Goal: Transaction & Acquisition: Purchase product/service

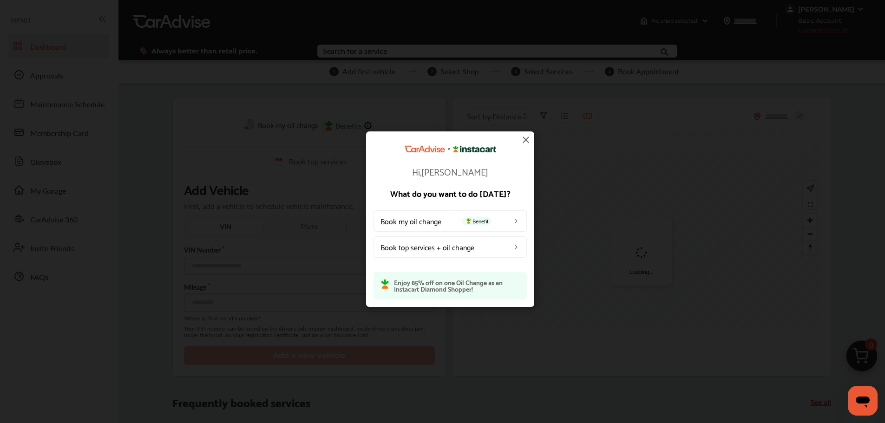
click at [529, 142] on img at bounding box center [525, 139] width 11 height 11
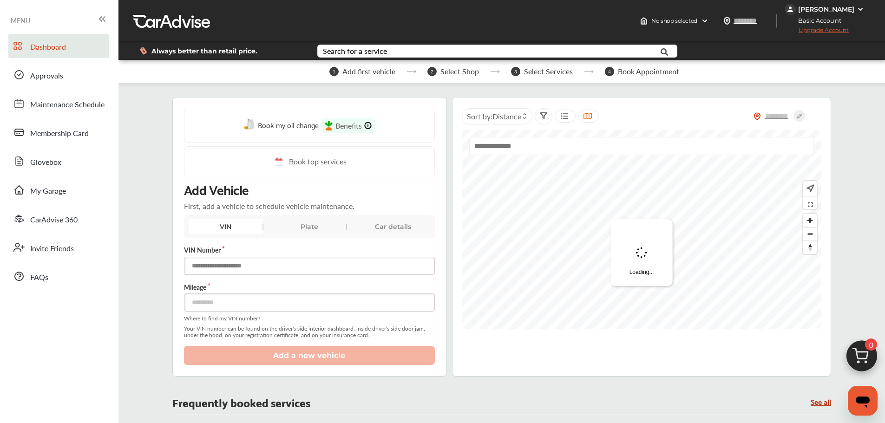
click at [266, 269] on input "text" at bounding box center [309, 266] width 251 height 18
paste input "**********"
type input "**********"
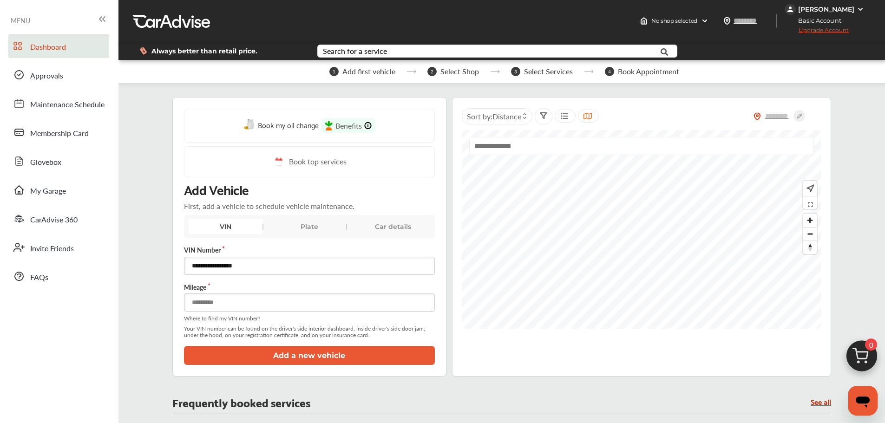
type input "******"
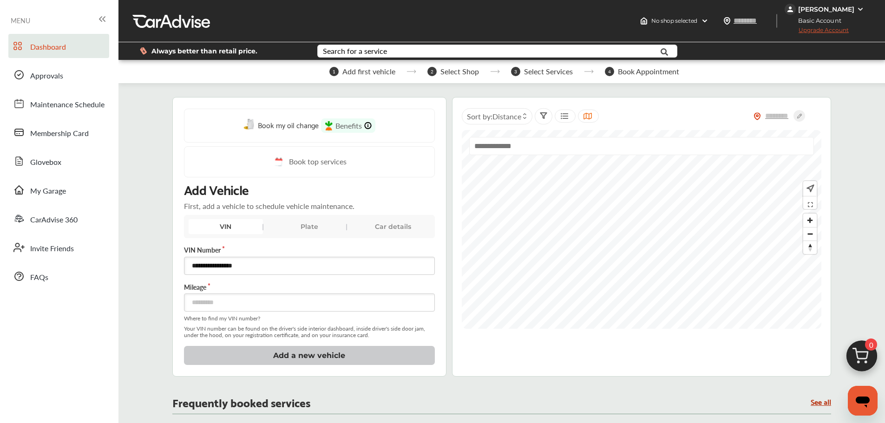
click at [184, 346] on button "Add a new vehicle" at bounding box center [309, 355] width 251 height 19
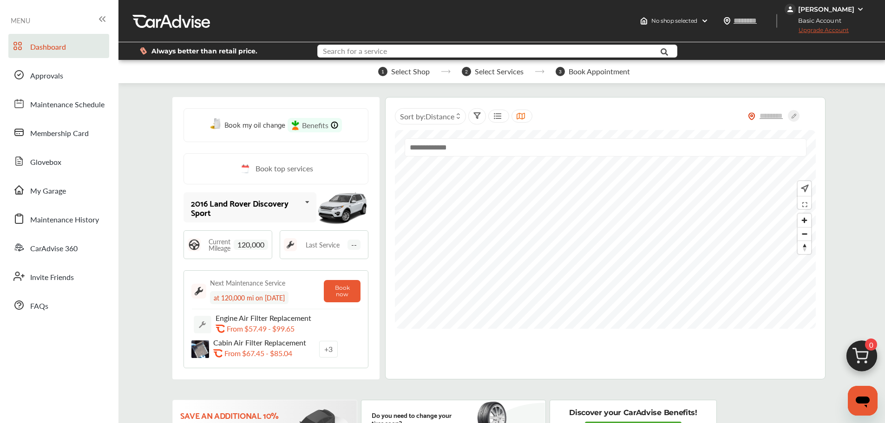
click at [494, 56] on input "text" at bounding box center [482, 52] width 328 height 14
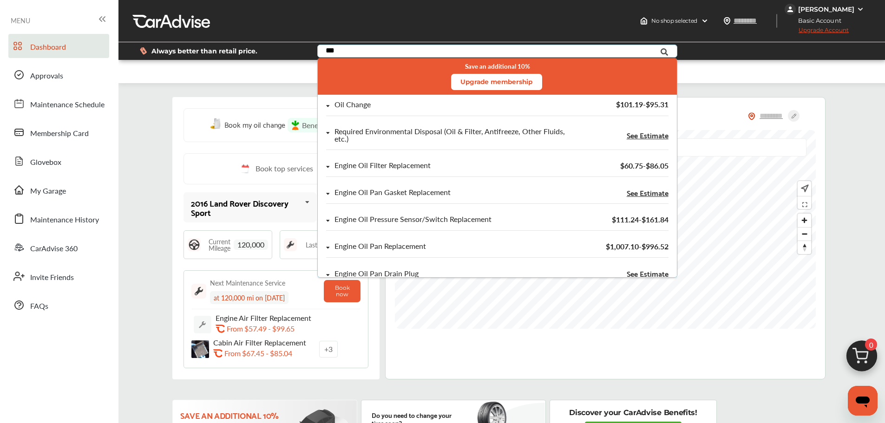
type input "***"
click at [341, 109] on div "Oil Change" at bounding box center [353, 105] width 36 height 8
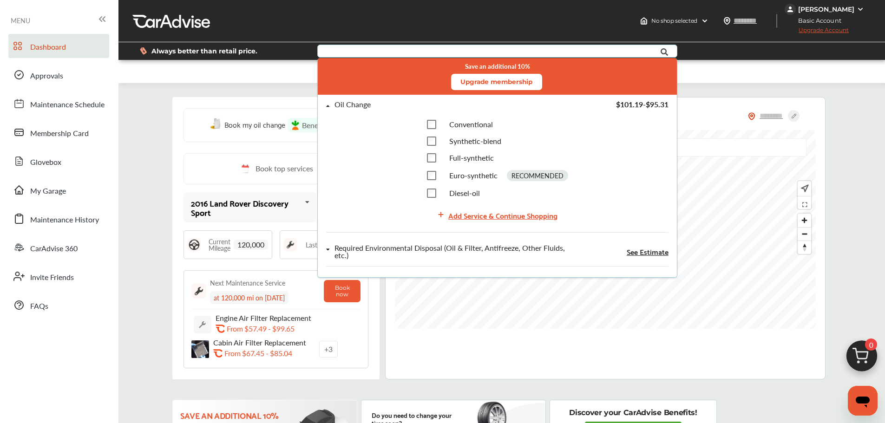
click at [452, 213] on div "Add Service & Continue Shopping" at bounding box center [502, 215] width 109 height 13
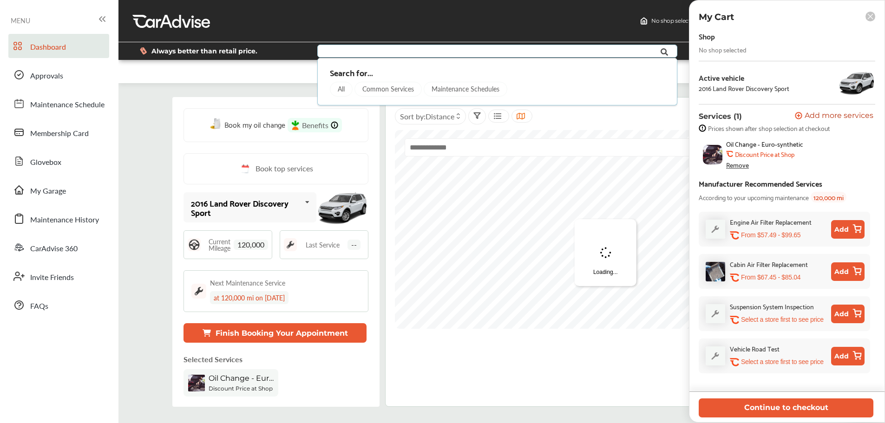
click at [774, 403] on button "Continue to checkout" at bounding box center [786, 408] width 175 height 19
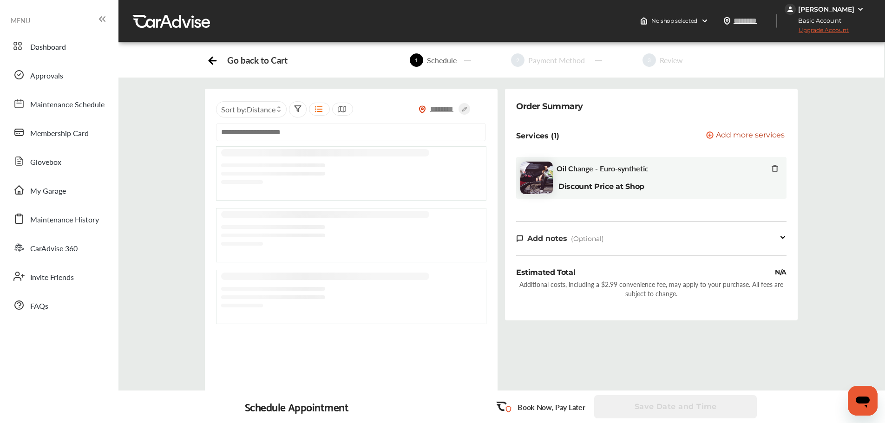
click at [431, 110] on input "text" at bounding box center [442, 109] width 33 height 10
type input "*****"
click at [467, 108] on icon at bounding box center [465, 109] width 12 height 12
type input "*****"
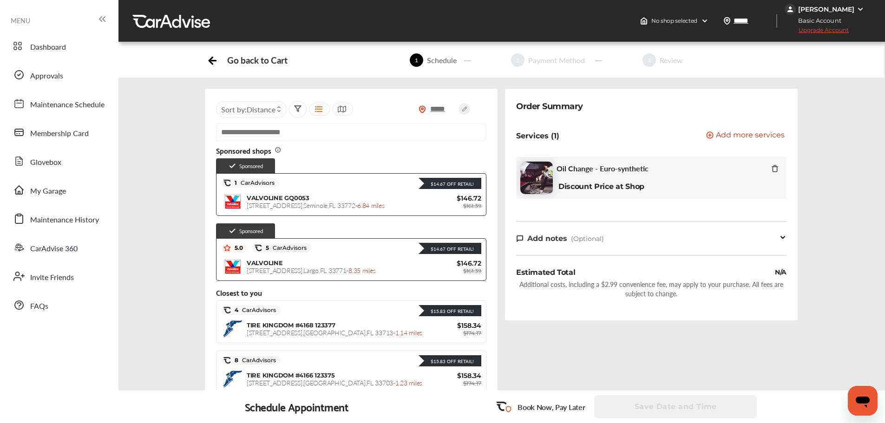
click at [419, 214] on div "$14.67 Off Retail! 1 CarAdvisors $14.67 Off Retail! VALVOLINE GQ0053 [STREET_AD…" at bounding box center [351, 194] width 270 height 43
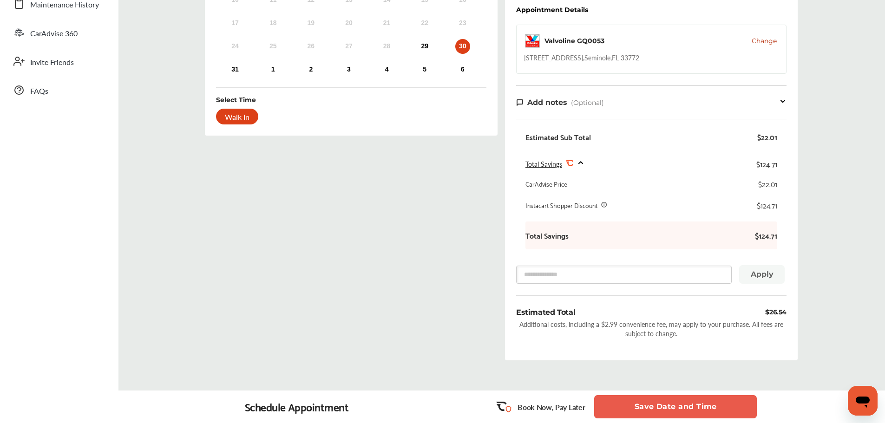
scroll to position [161, 0]
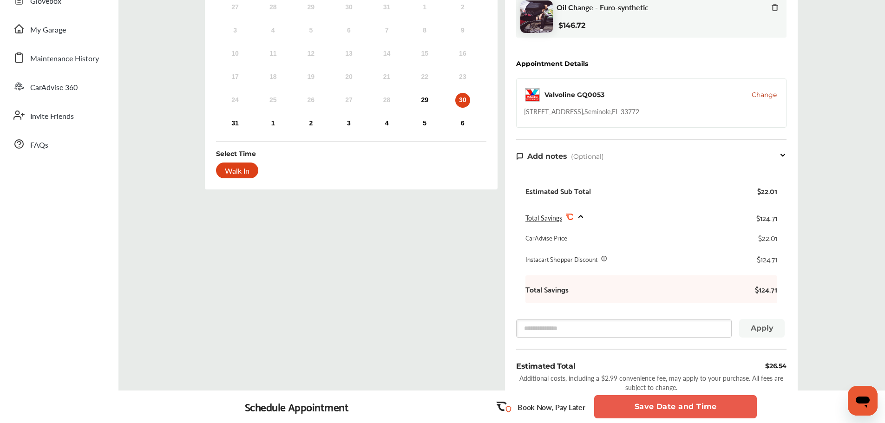
click at [764, 96] on span "Change" at bounding box center [764, 94] width 25 height 9
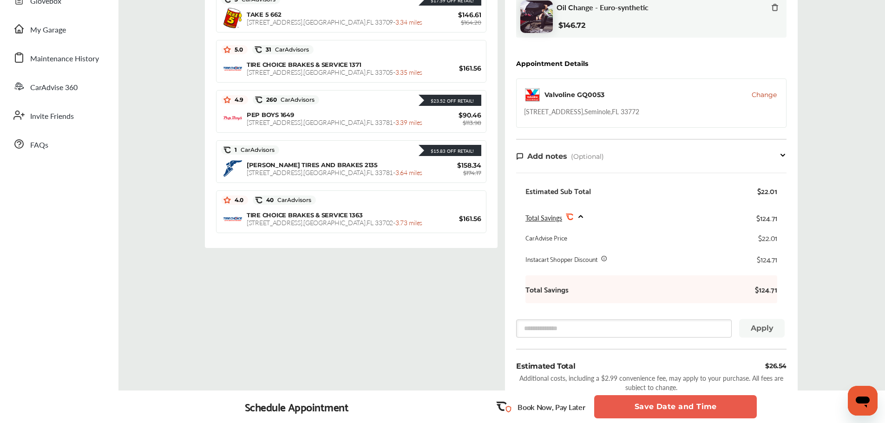
scroll to position [975, 0]
click at [272, 110] on div "$23.52 Off Retail! 4.9 260 CarAdvisors $23.52 Off Retail! PEP BOYS [GEOGRAPHIC_…" at bounding box center [351, 112] width 270 height 43
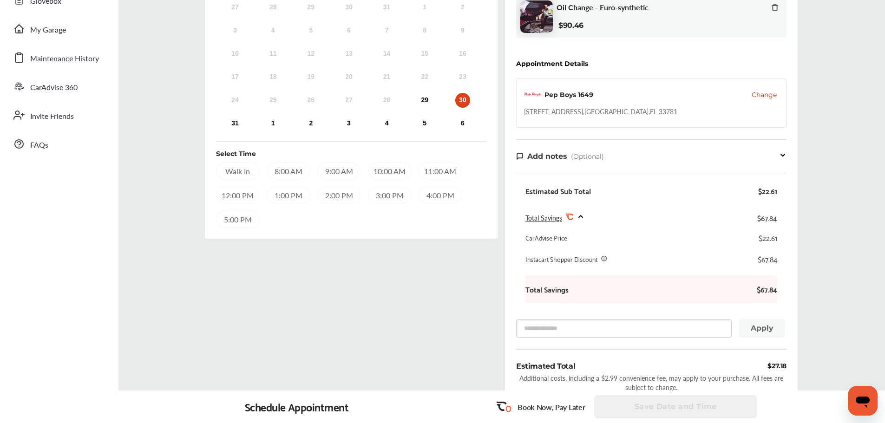
click at [750, 100] on div "Pep Boys 1649 Change" at bounding box center [651, 94] width 255 height 17
click at [752, 99] on span "Change" at bounding box center [764, 94] width 25 height 9
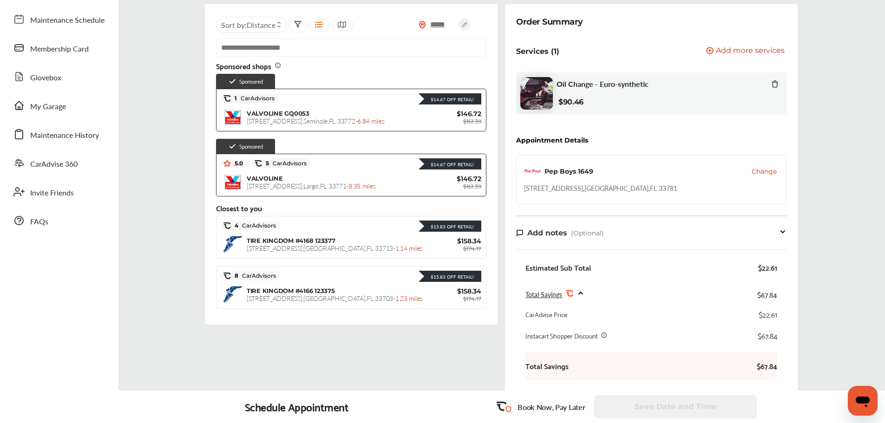
scroll to position [68, 0]
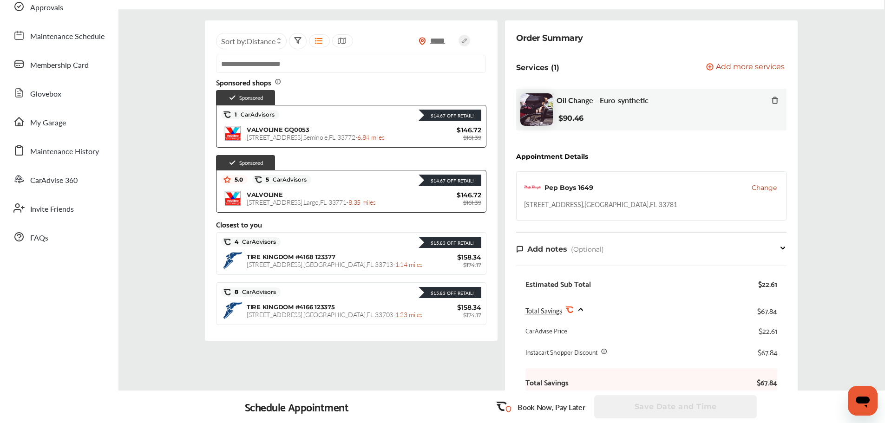
click at [403, 136] on div "VALVOLINE GQ0053 [STREET_ADDRESS] - 6.84 miles" at bounding box center [336, 133] width 179 height 15
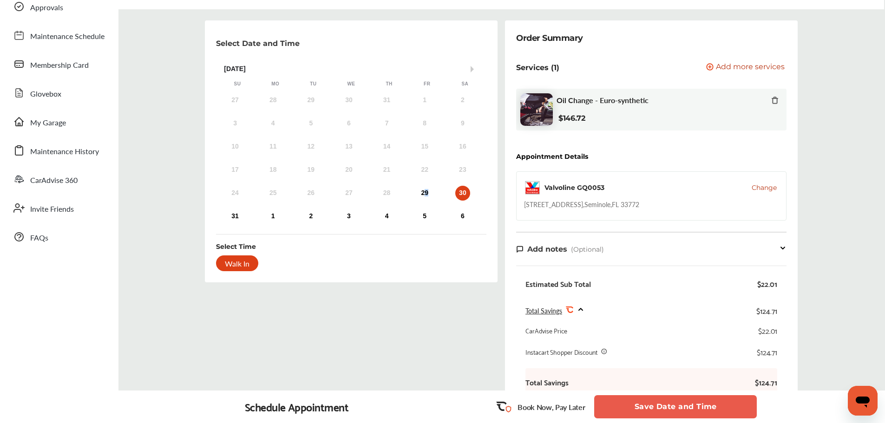
click at [429, 195] on div "29" at bounding box center [424, 193] width 15 height 15
click at [659, 408] on button "Save Date and Time" at bounding box center [675, 406] width 163 height 23
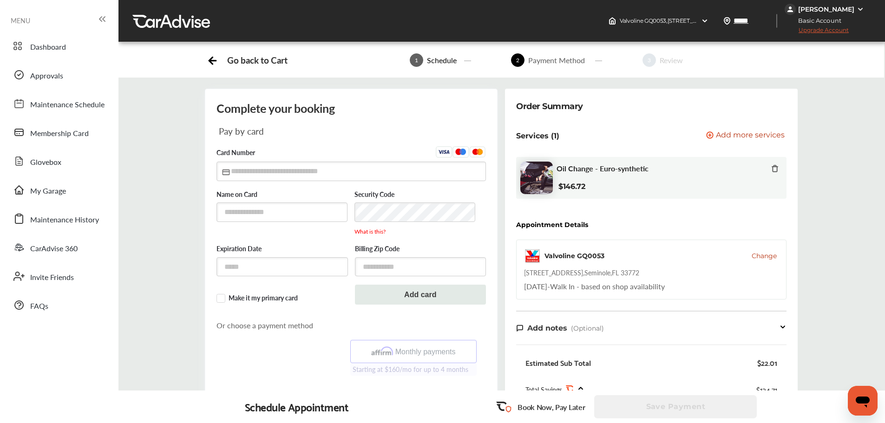
click at [824, 16] on span "Basic Account" at bounding box center [817, 21] width 63 height 10
click at [821, 9] on div "[PERSON_NAME]" at bounding box center [826, 9] width 56 height 8
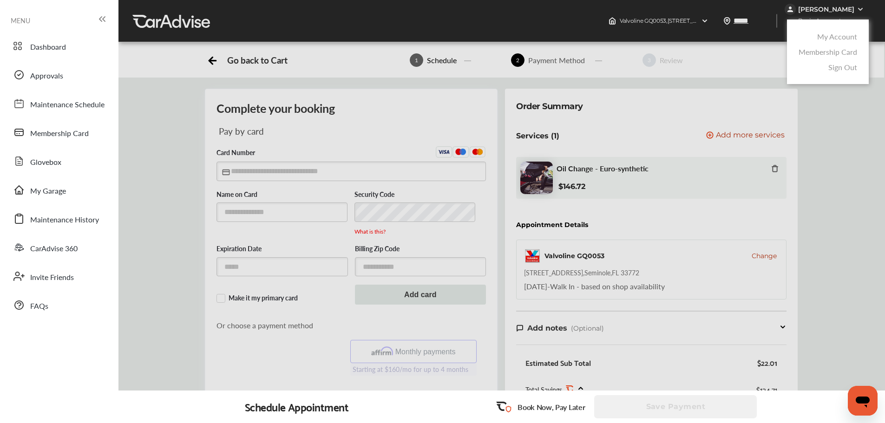
click at [823, 40] on link "My Account" at bounding box center [837, 36] width 40 height 11
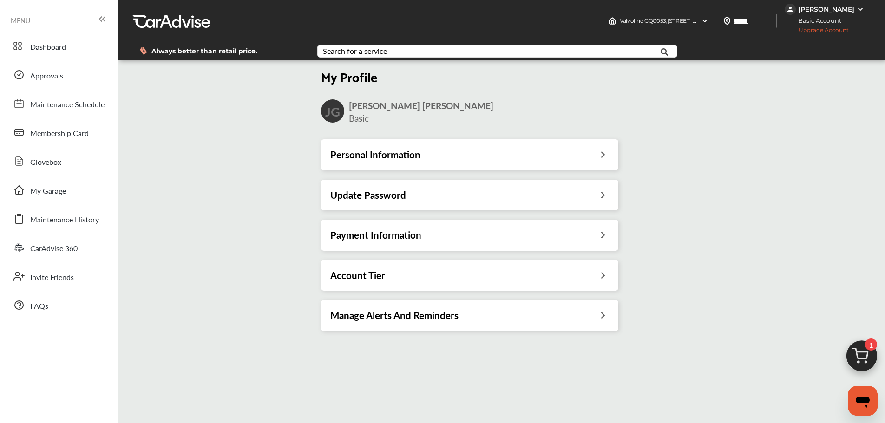
click at [467, 241] on div "Payment Information" at bounding box center [469, 235] width 297 height 31
click at [467, 241] on div "Payment Information" at bounding box center [469, 235] width 279 height 12
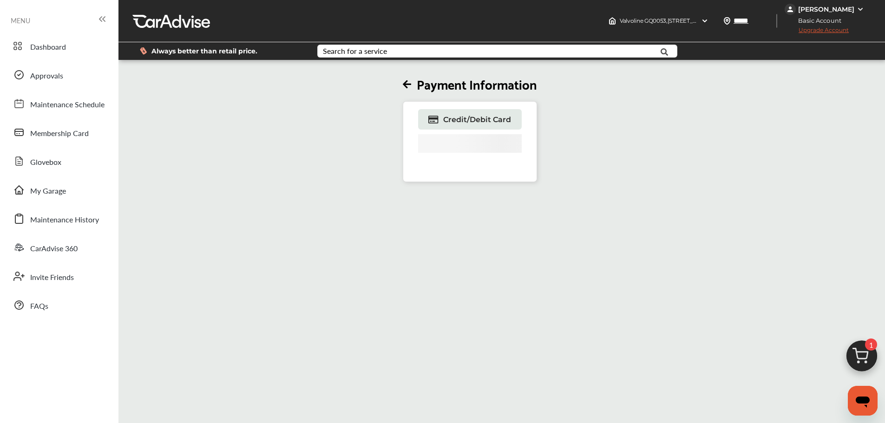
click at [472, 120] on span "Credit/Debit Card" at bounding box center [477, 119] width 68 height 9
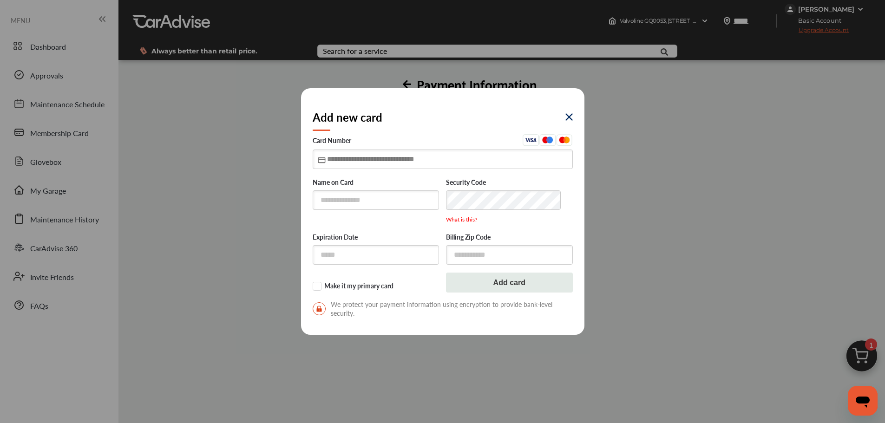
click at [400, 159] on input "text" at bounding box center [443, 159] width 260 height 19
click at [565, 115] on img at bounding box center [568, 116] width 7 height 7
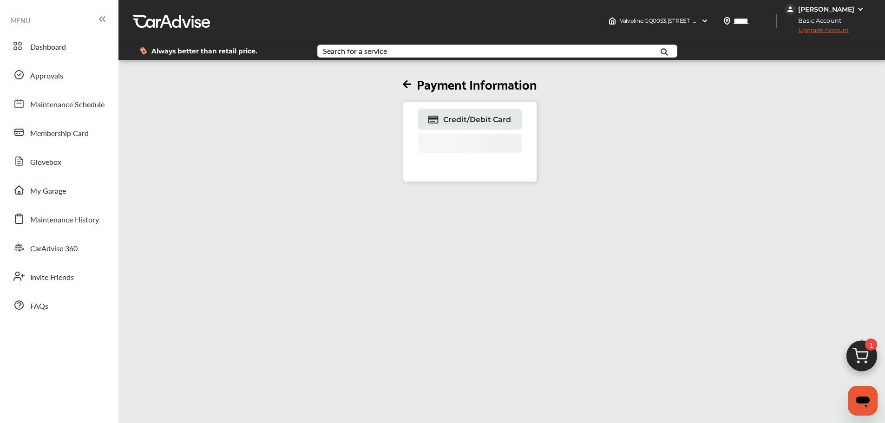
click at [497, 114] on link "Credit/Debit Card" at bounding box center [470, 119] width 104 height 20
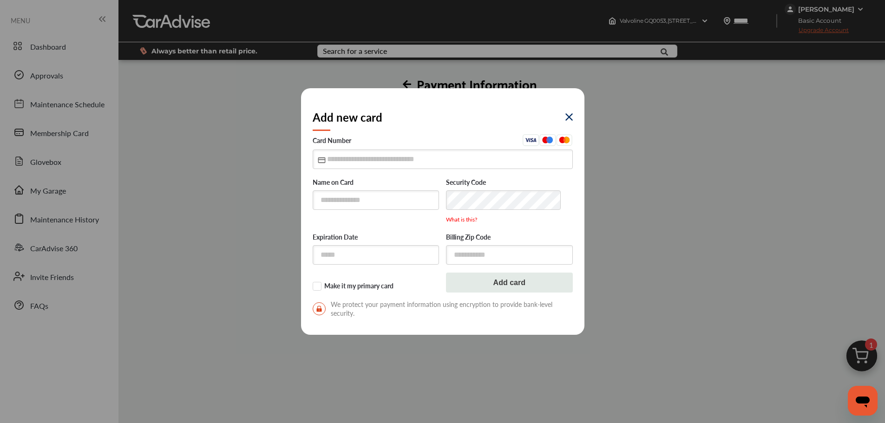
click at [415, 186] on label "Name on Card" at bounding box center [376, 182] width 127 height 9
click at [409, 201] on input "text" at bounding box center [376, 199] width 127 height 19
type input "**********"
click at [360, 163] on input "text" at bounding box center [443, 159] width 260 height 19
type input "**********"
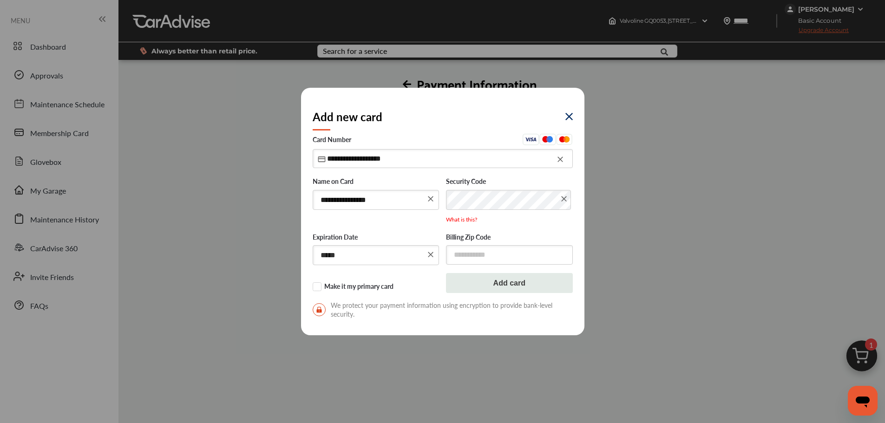
type input "*****"
click button "Add card" at bounding box center [509, 283] width 127 height 20
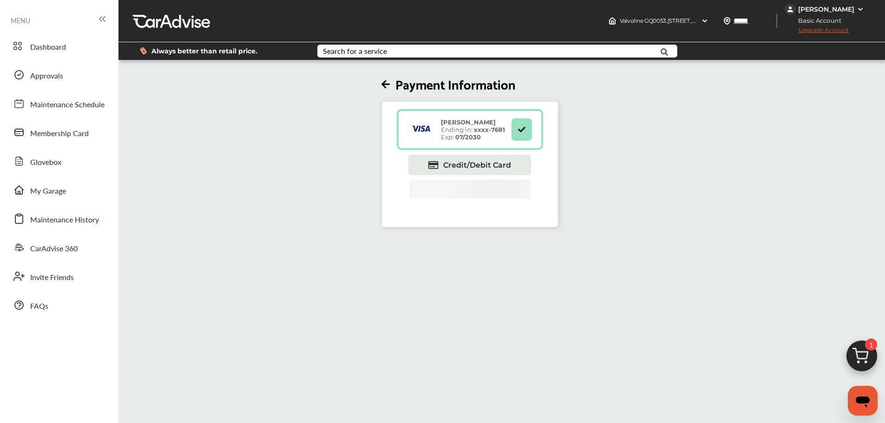
click at [35, 47] on span "Dashboard" at bounding box center [48, 47] width 36 height 12
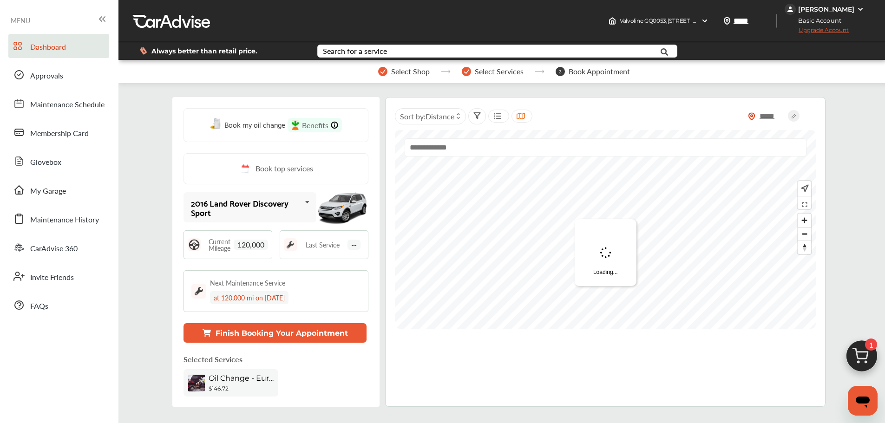
click at [866, 357] on img at bounding box center [862, 358] width 45 height 45
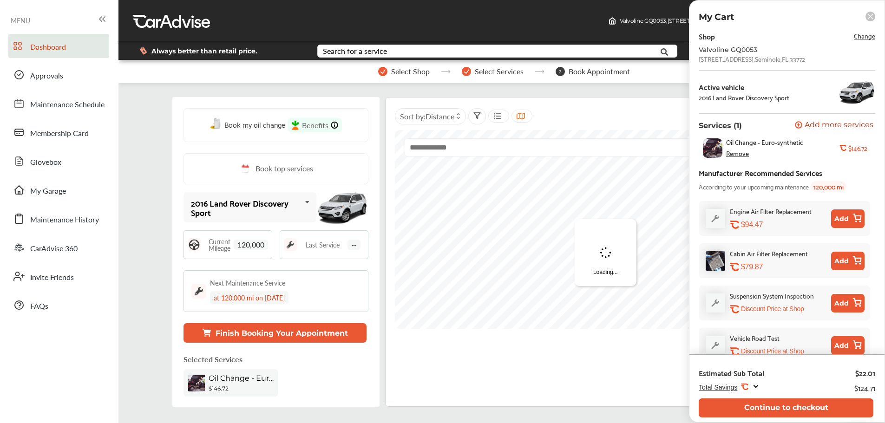
click at [839, 406] on button "Continue to checkout" at bounding box center [786, 408] width 175 height 19
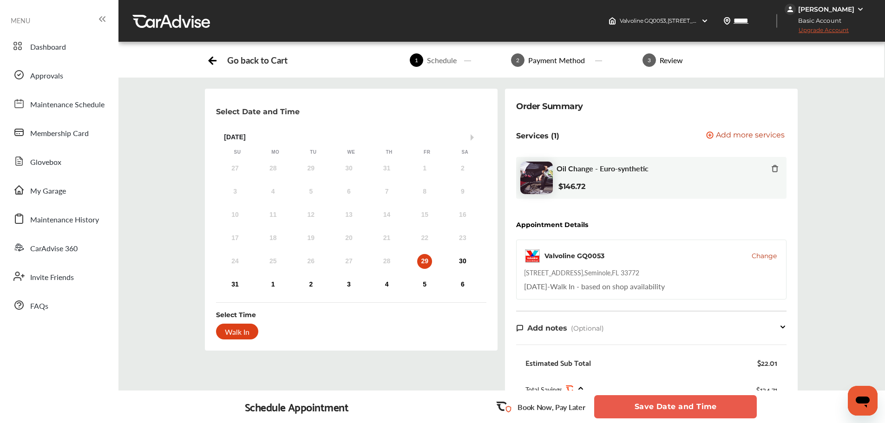
click at [694, 397] on button "Save Date and Time" at bounding box center [675, 406] width 163 height 23
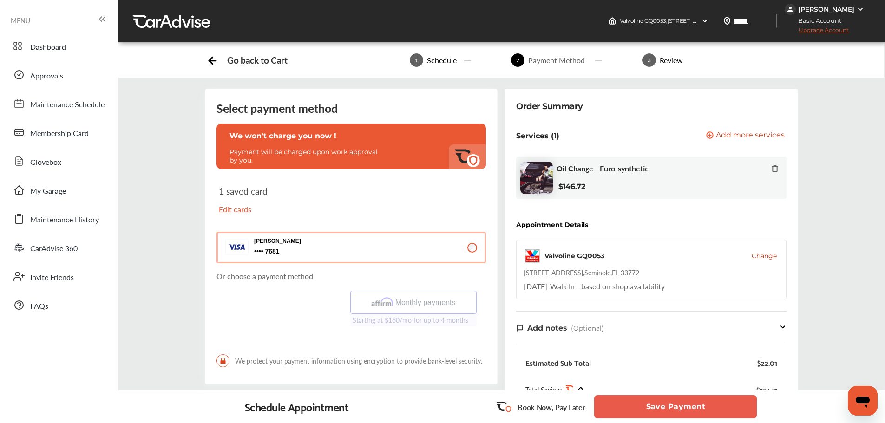
click at [670, 409] on button "Save Payment" at bounding box center [675, 406] width 163 height 23
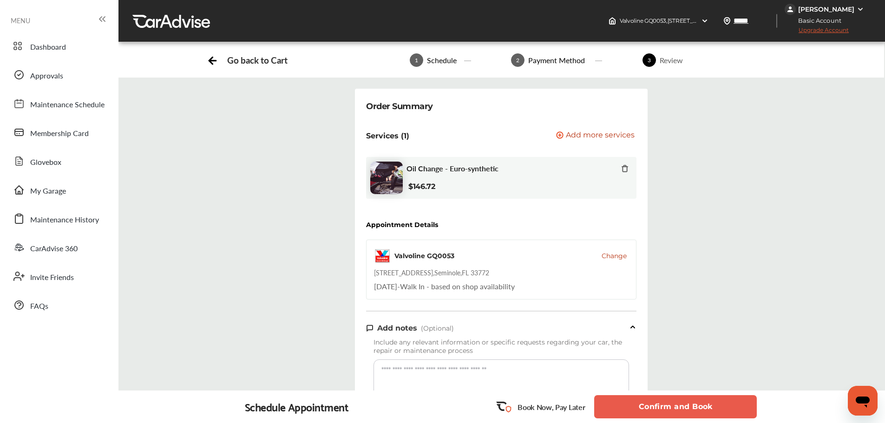
click at [670, 409] on button "Confirm and Book" at bounding box center [675, 406] width 163 height 23
